Goal: Find specific page/section: Find specific page/section

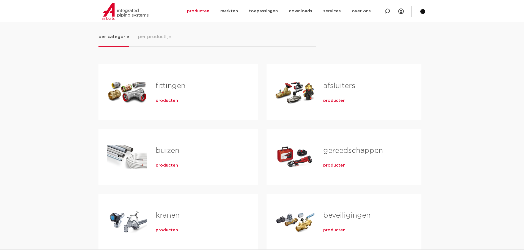
scroll to position [82, 0]
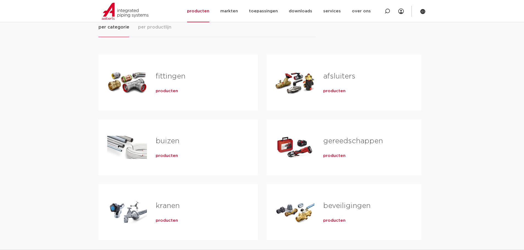
click at [165, 85] on div "fittingen producten" at bounding box center [198, 82] width 102 height 38
click at [165, 91] on span "producten" at bounding box center [167, 91] width 22 height 5
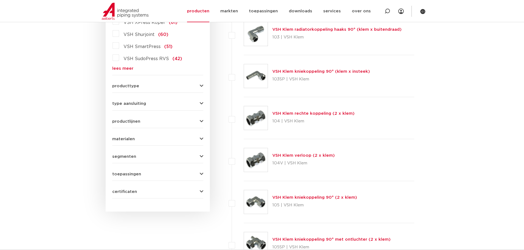
scroll to position [192, 0]
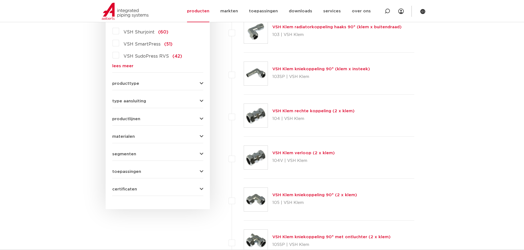
click at [123, 135] on span "materialen" at bounding box center [123, 137] width 23 height 4
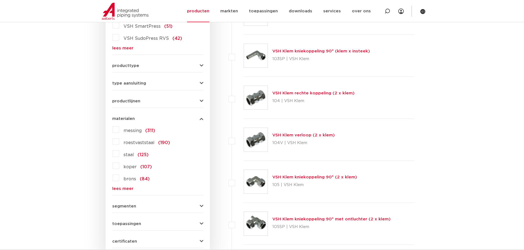
scroll to position [220, 0]
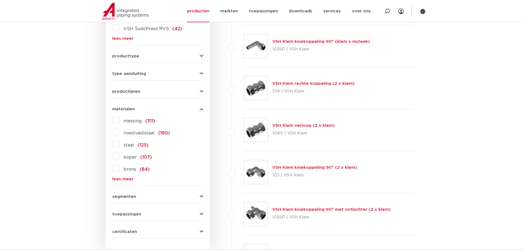
click at [122, 179] on link "lees meer" at bounding box center [157, 179] width 91 height 4
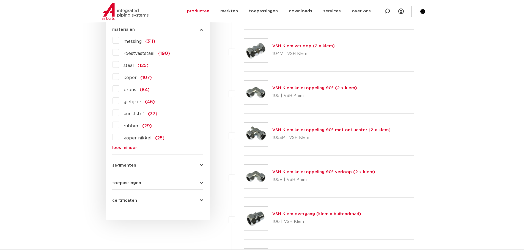
scroll to position [302, 0]
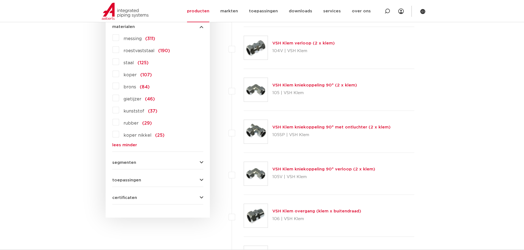
click at [128, 160] on div "segmenten utiliteitsbouw (873) industrie (737) woningbouw (351) scheepsbouw (19…" at bounding box center [157, 160] width 91 height 9
click at [126, 161] on span "segmenten" at bounding box center [124, 163] width 24 height 4
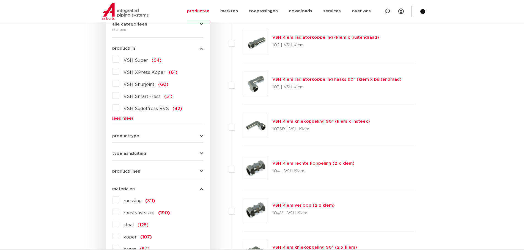
scroll to position [137, 0]
